Goal: Transaction & Acquisition: Purchase product/service

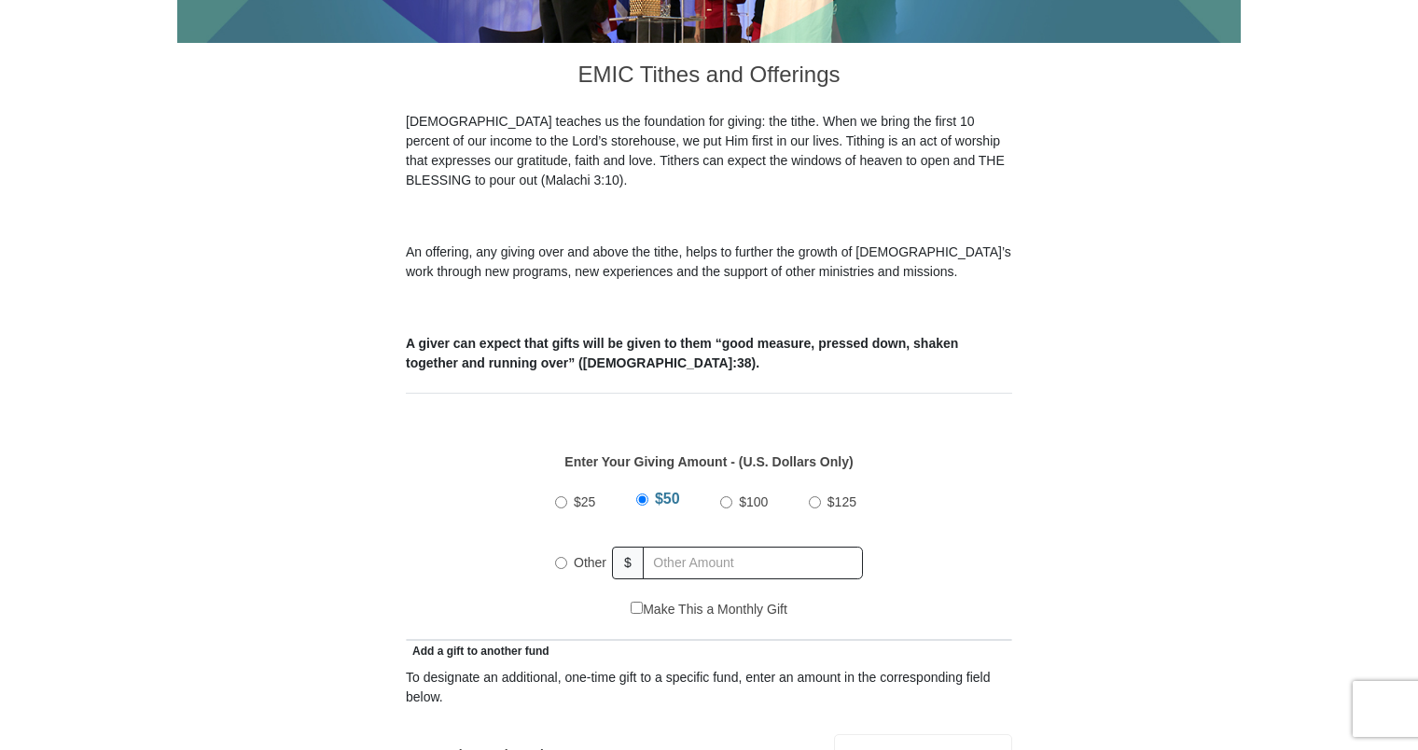
scroll to position [485, 0]
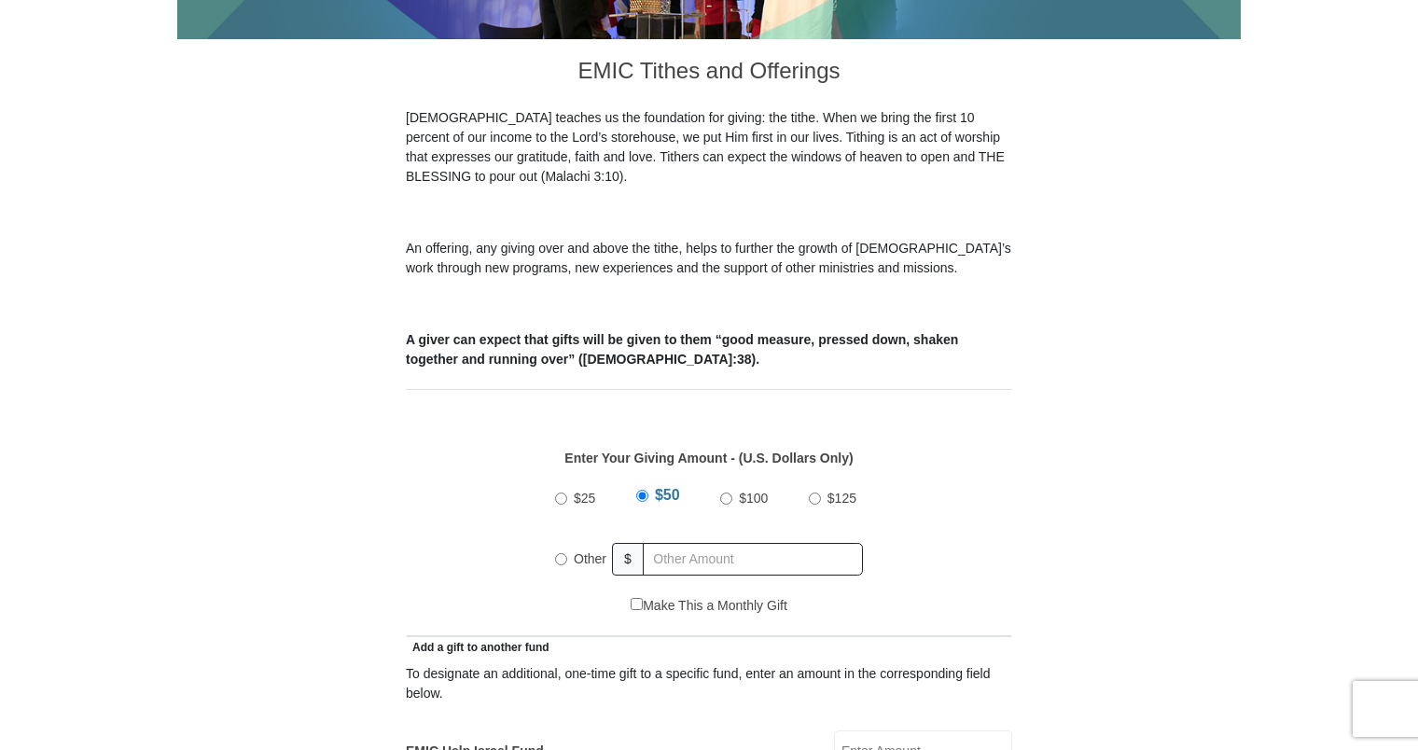
click at [561, 553] on input "Other" at bounding box center [561, 559] width 12 height 12
radio input "true"
click at [774, 543] on input "text" at bounding box center [756, 559] width 214 height 33
type input "275.00"
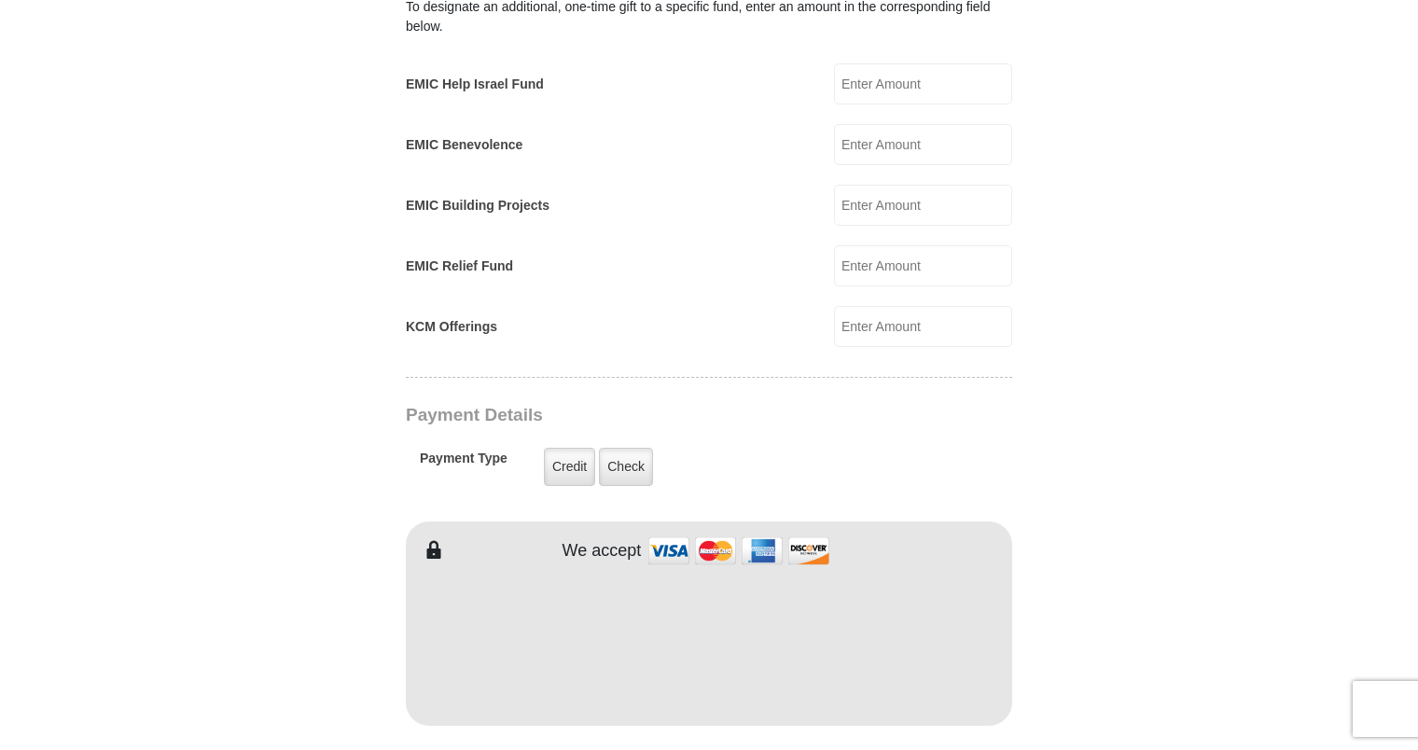
scroll to position [1157, 0]
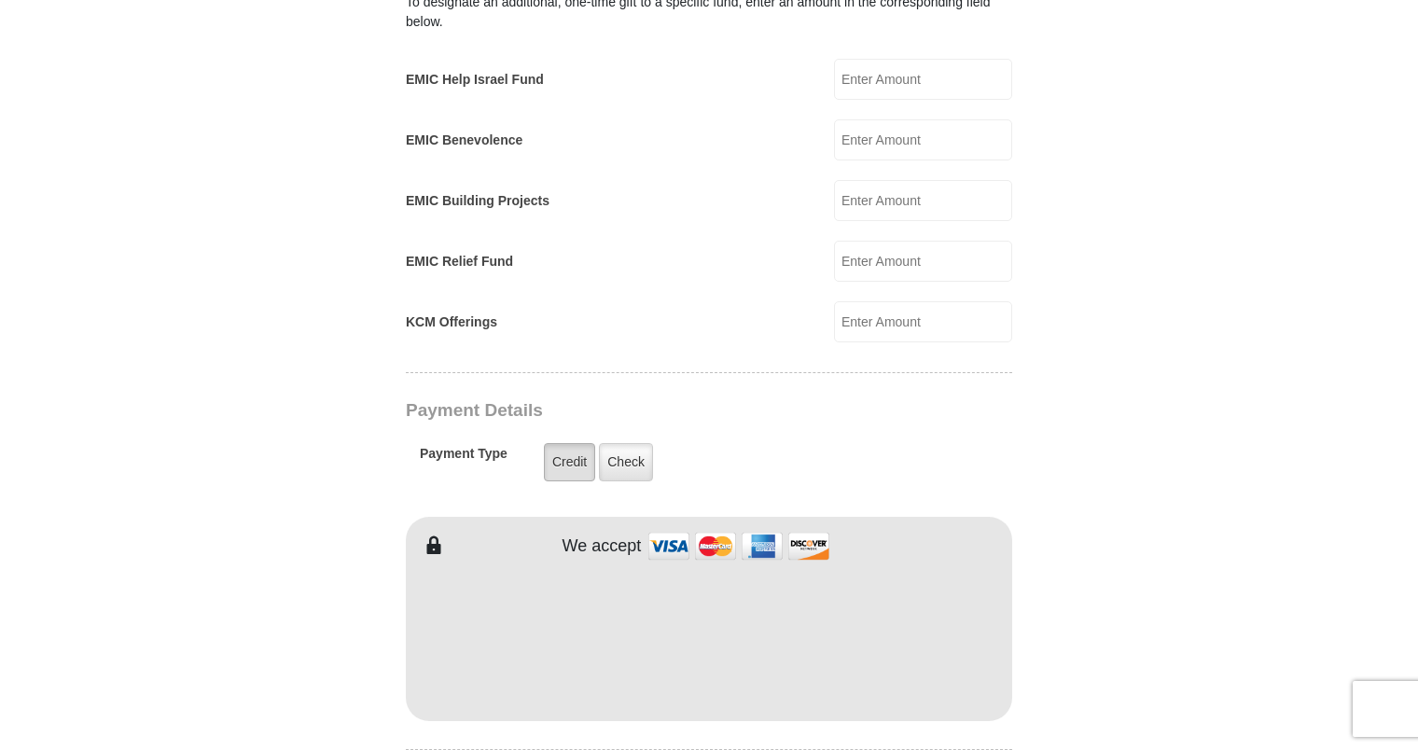
click at [560, 451] on label "Credit" at bounding box center [569, 462] width 51 height 38
click at [0, 0] on input "Credit" at bounding box center [0, 0] width 0 height 0
click at [1351, 550] on body "[GEOGRAPHIC_DATA][DEMOGRAPHIC_DATA] Online Giving Because of gifts like yours, …" at bounding box center [709, 535] width 1418 height 3385
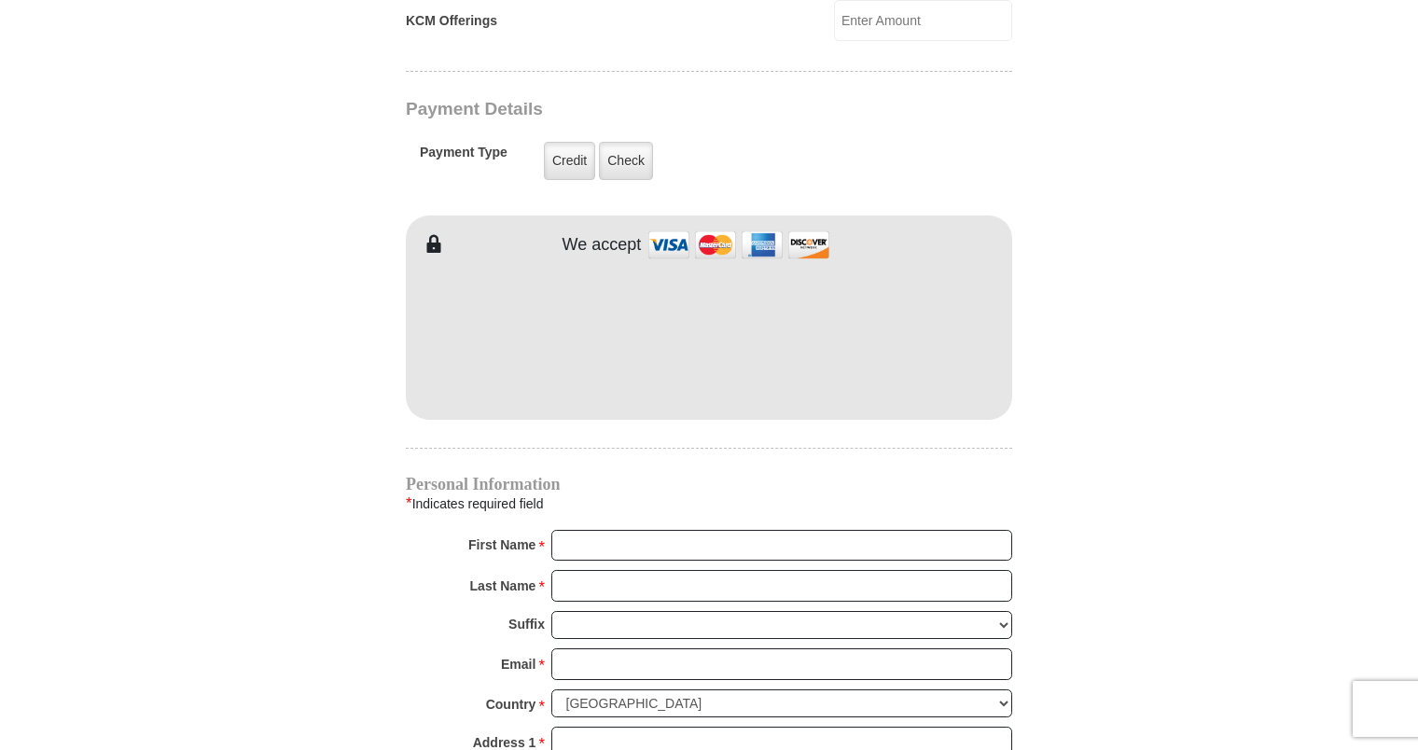
scroll to position [1492, 0]
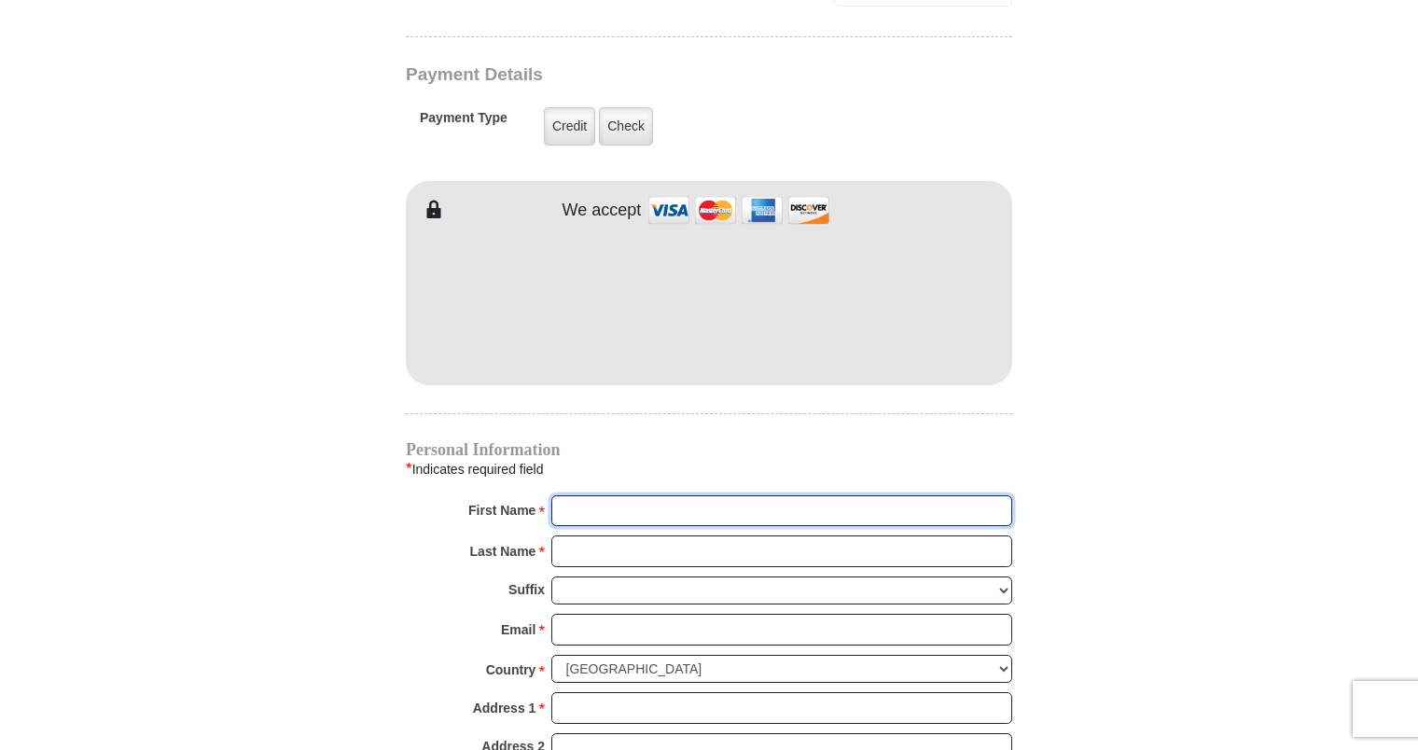
click at [698, 495] on input "First Name *" at bounding box center [781, 511] width 461 height 32
type input "[PERSON_NAME] and [PERSON_NAME]"
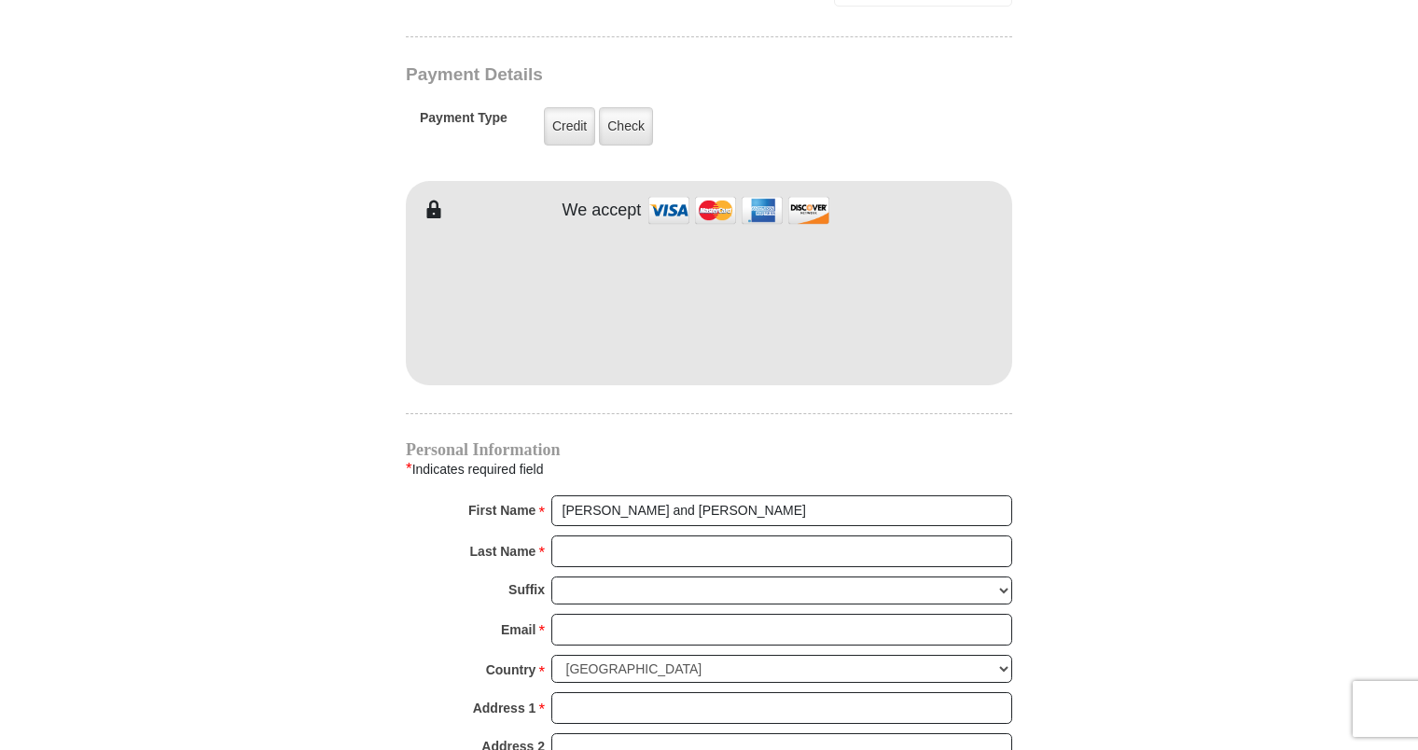
type input "100.00"
type input "[PERSON_NAME]"
type input "[PERSON_NAME][EMAIL_ADDRESS][DOMAIN_NAME]"
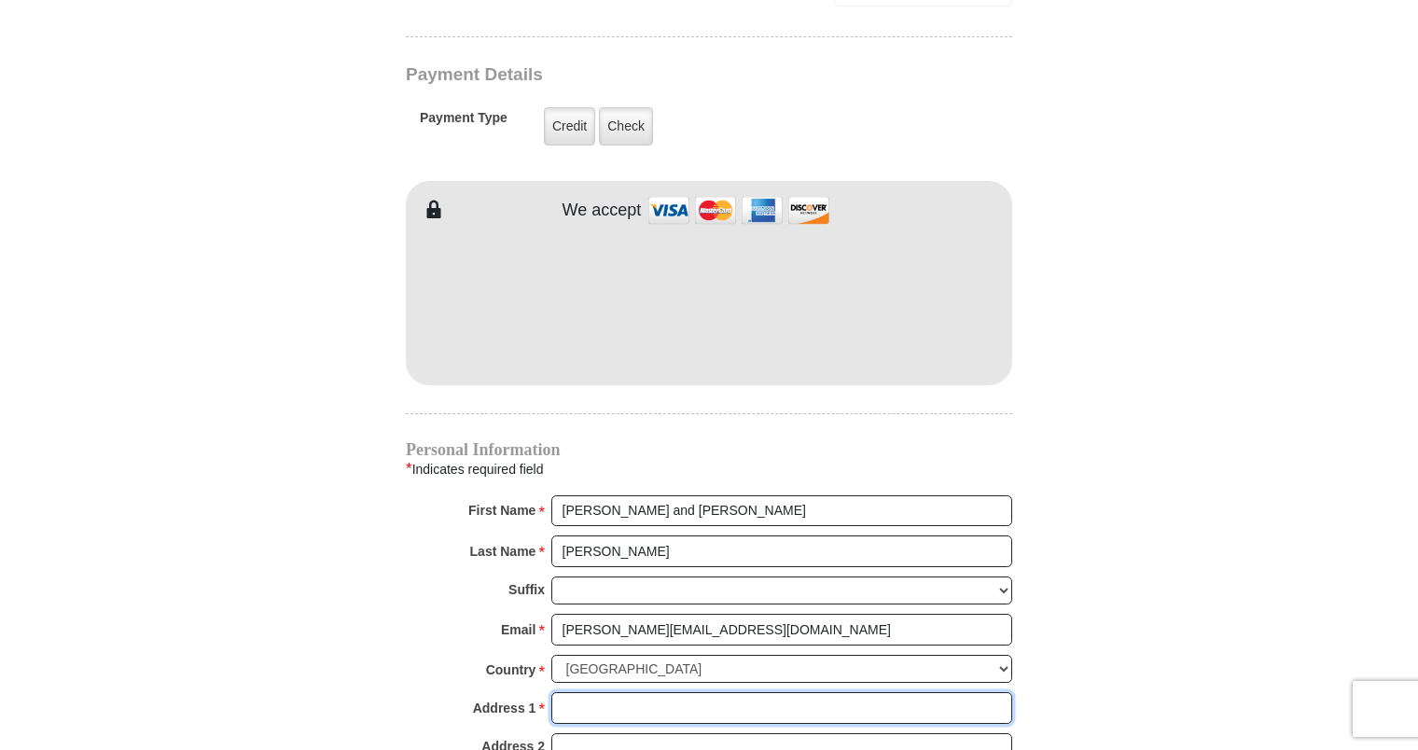
type input "[STREET_ADDRESS]"
type input "HC 61 BOX 752"
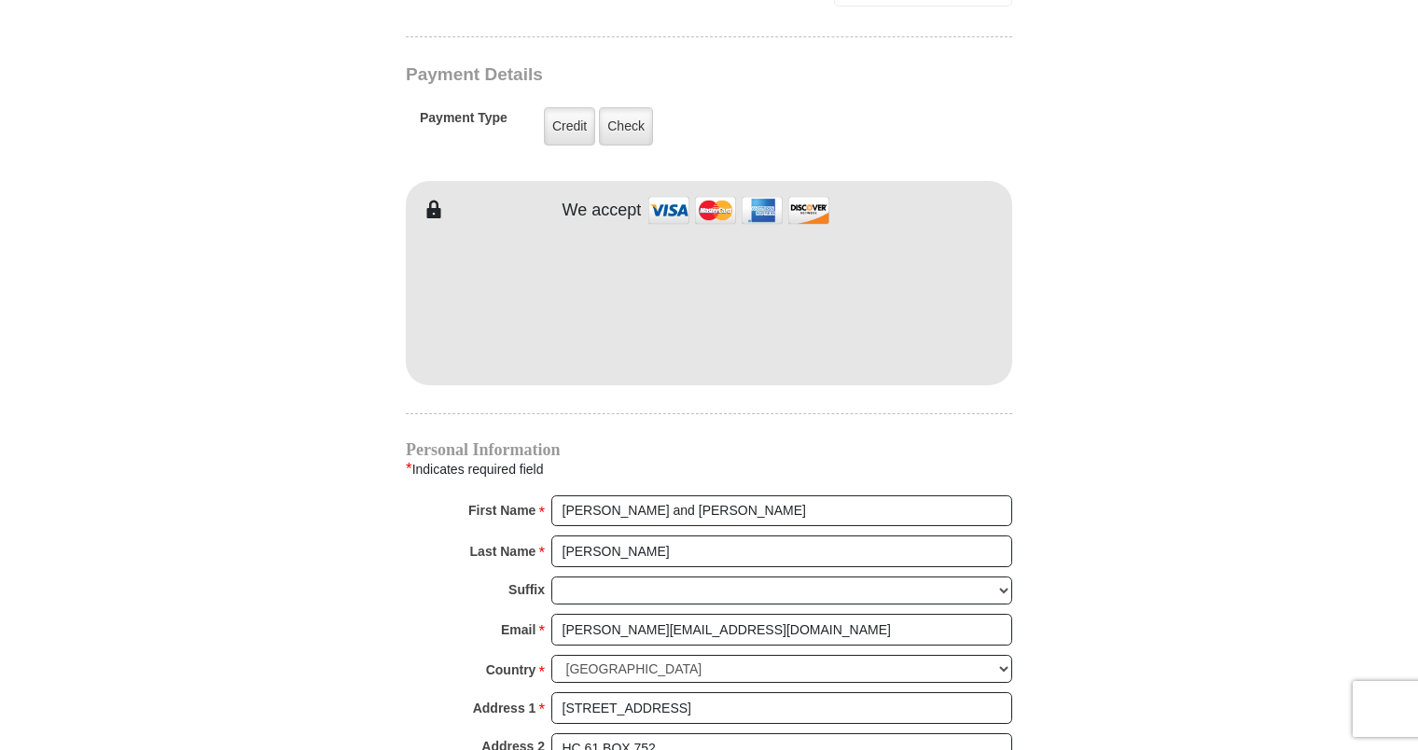
type input "Ramah"
type input "87321"
type input "9168376217"
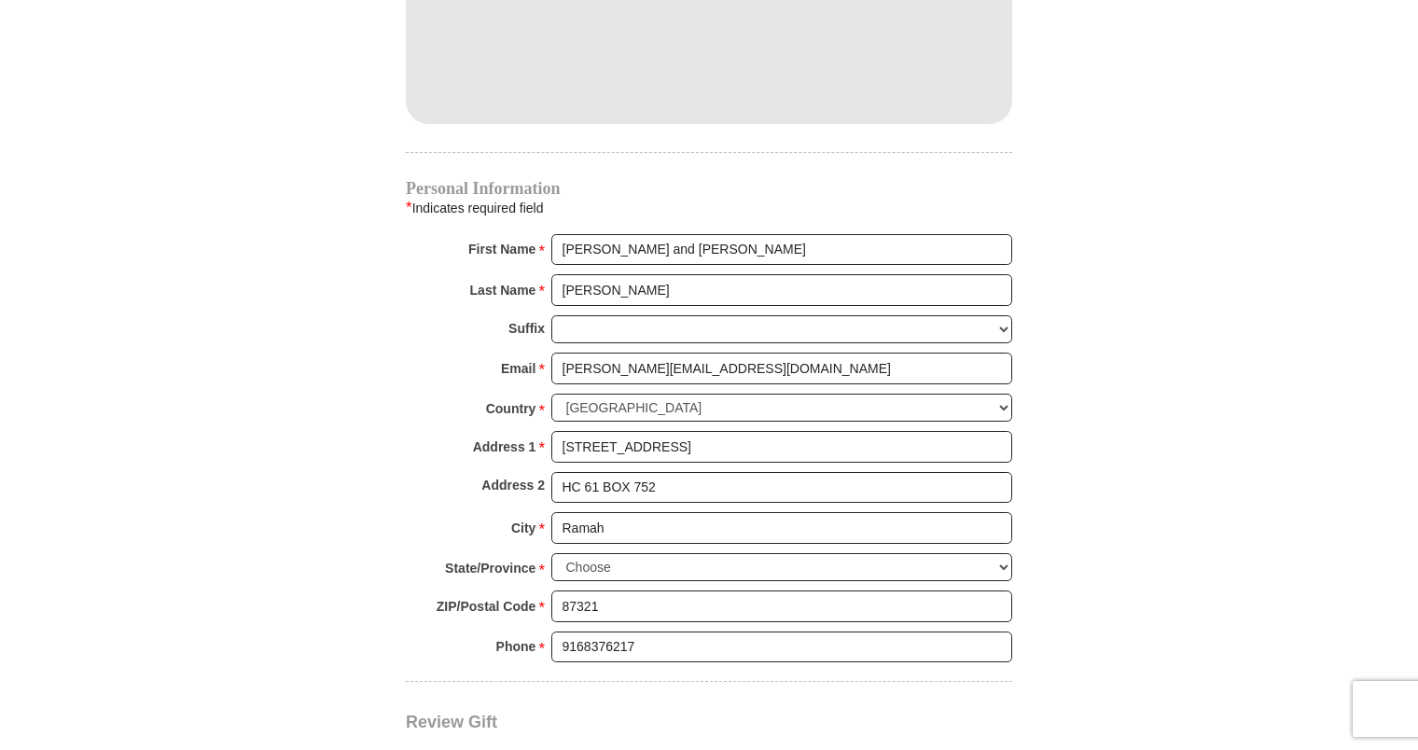
scroll to position [1791, 0]
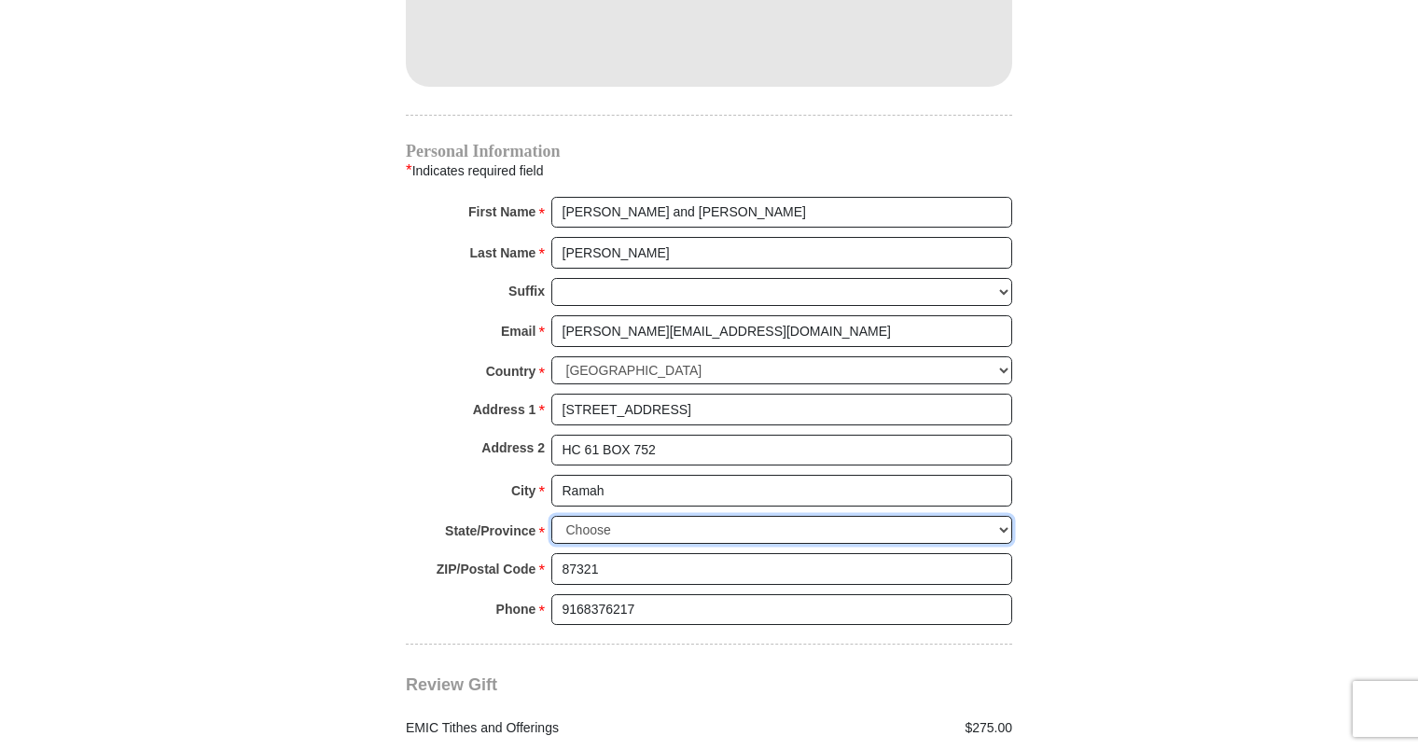
click at [574, 516] on select "Choose [US_STATE] [US_STATE] [US_STATE] [US_STATE] [US_STATE] Armed Forces Amer…" at bounding box center [781, 530] width 461 height 29
click at [551, 516] on select "Choose [US_STATE] [US_STATE] [US_STATE] [US_STATE] [US_STATE] Armed Forces Amer…" at bounding box center [781, 530] width 461 height 29
click at [642, 516] on select "Choose [US_STATE] [US_STATE] [US_STATE] [US_STATE] [US_STATE] Armed Forces Amer…" at bounding box center [781, 530] width 461 height 29
select select "NM"
click at [551, 516] on select "Choose [US_STATE] [US_STATE] [US_STATE] [US_STATE] [US_STATE] Armed Forces Amer…" at bounding box center [781, 530] width 461 height 29
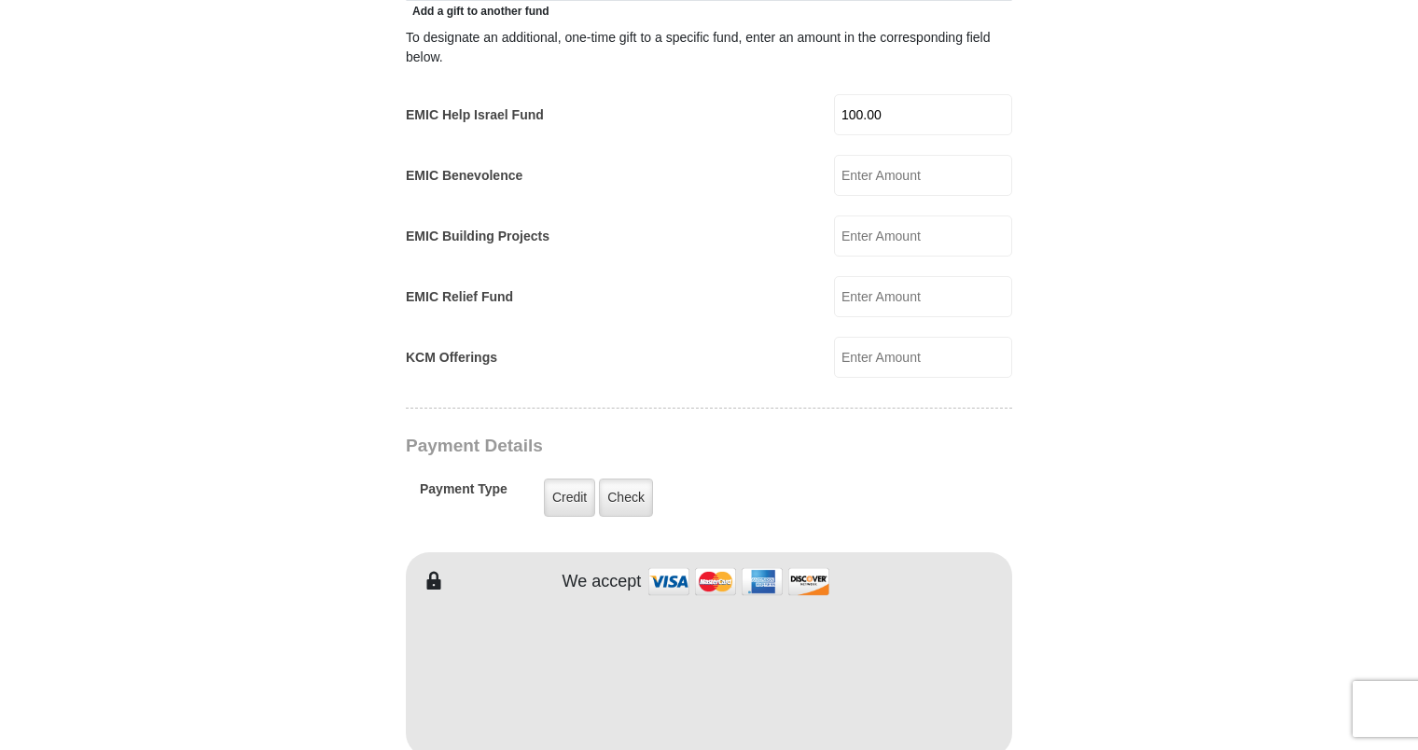
scroll to position [1119, 0]
click at [894, 96] on input "100.00" at bounding box center [923, 116] width 178 height 41
type input "1"
click at [1275, 449] on body "[GEOGRAPHIC_DATA][DEMOGRAPHIC_DATA] Online Giving Because of gifts like yours, …" at bounding box center [709, 573] width 1418 height 3385
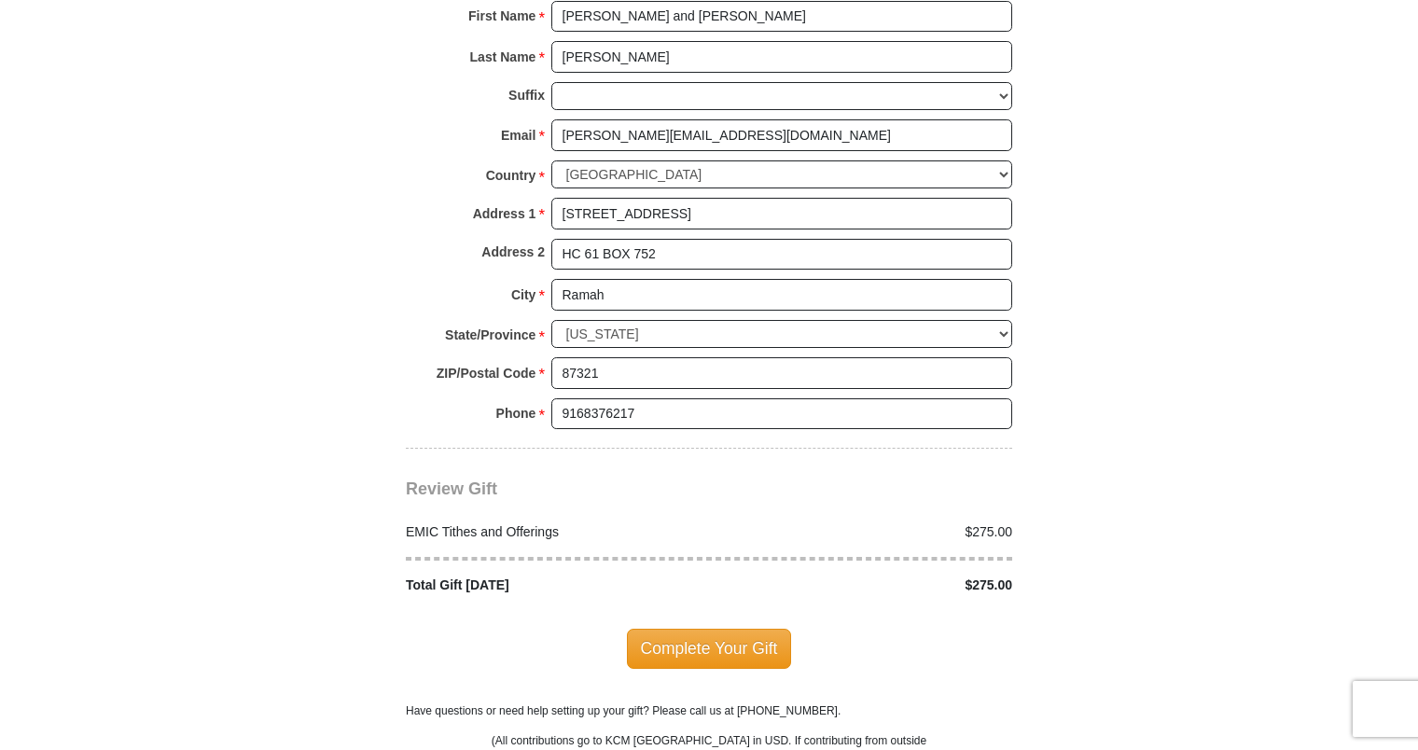
scroll to position [2015, 0]
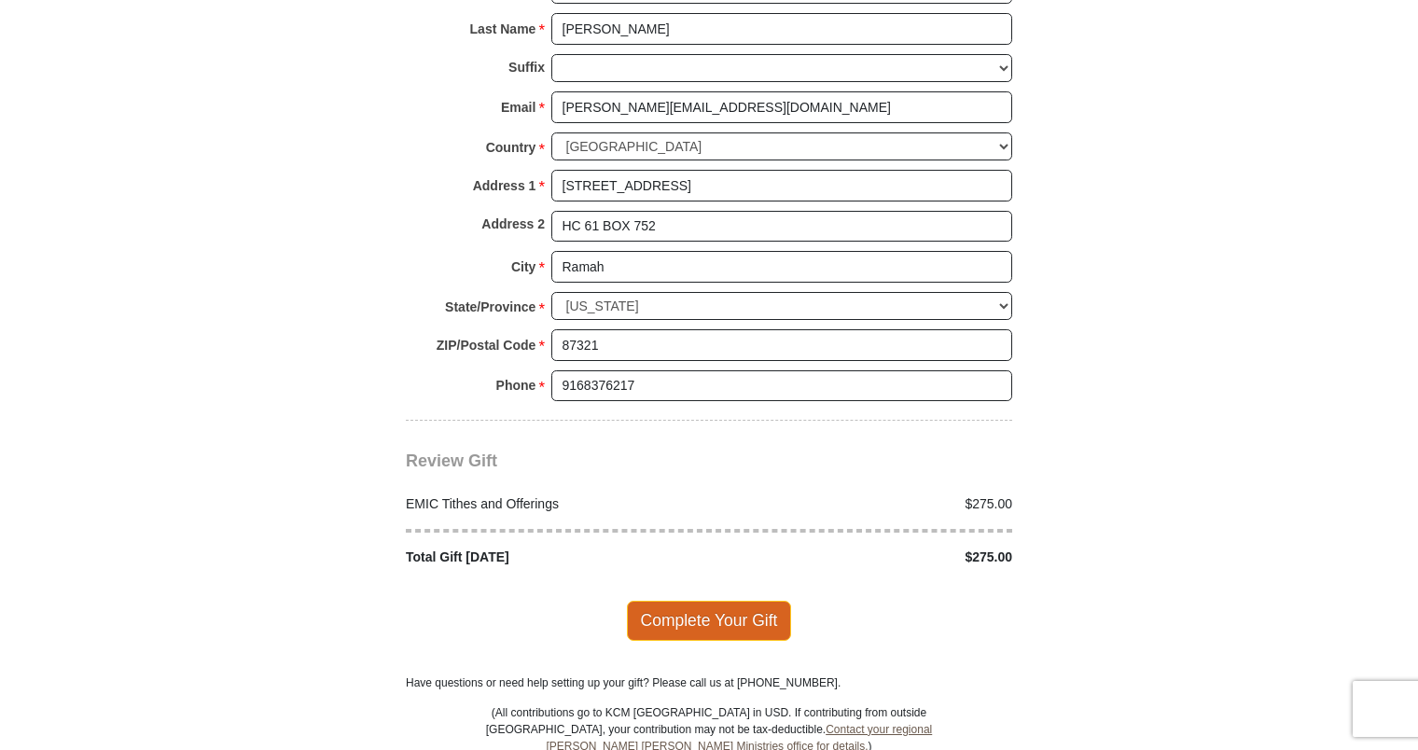
click at [731, 601] on span "Complete Your Gift" at bounding box center [709, 620] width 165 height 39
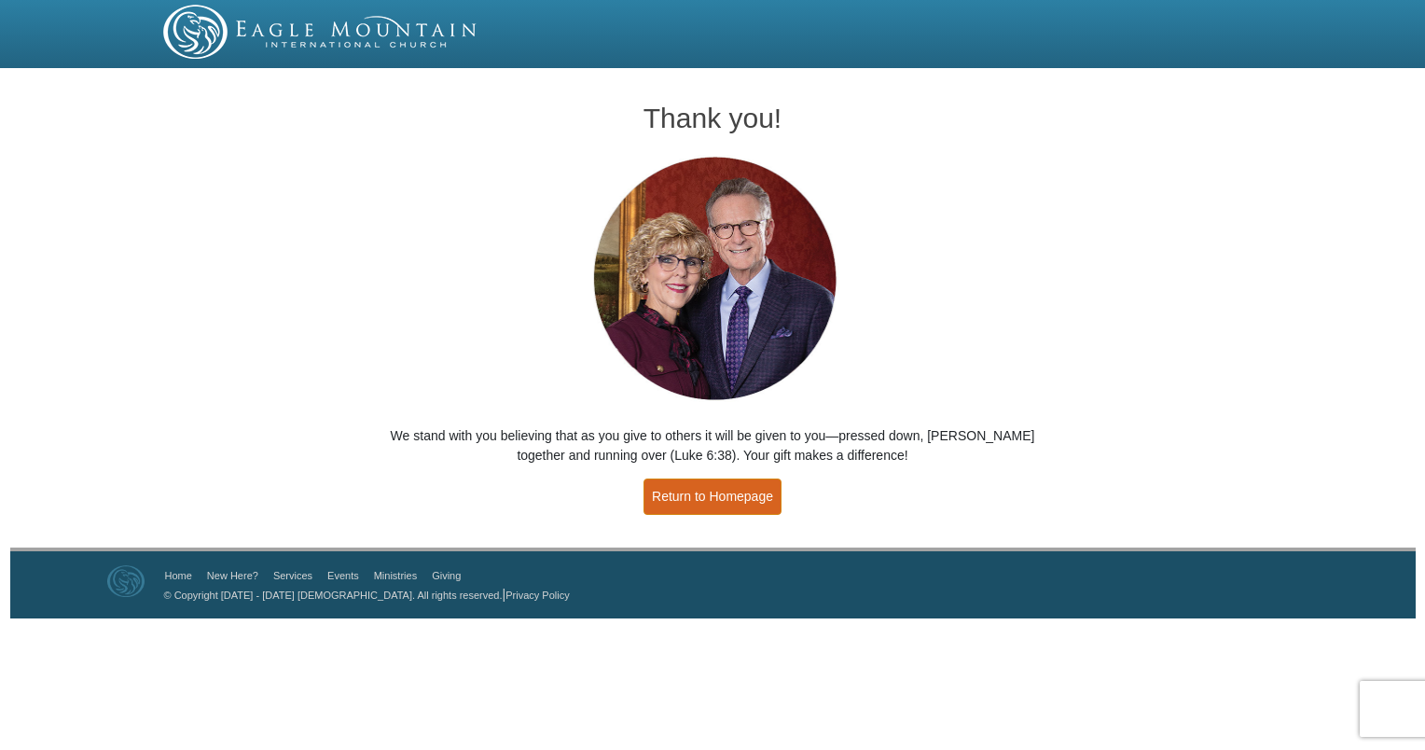
click at [718, 502] on link "Return to Homepage" at bounding box center [713, 496] width 138 height 36
